Goal: Task Accomplishment & Management: Use online tool/utility

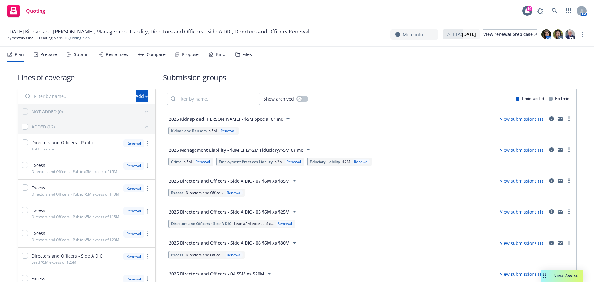
scroll to position [178, 0]
